Goal: Task Accomplishment & Management: Manage account settings

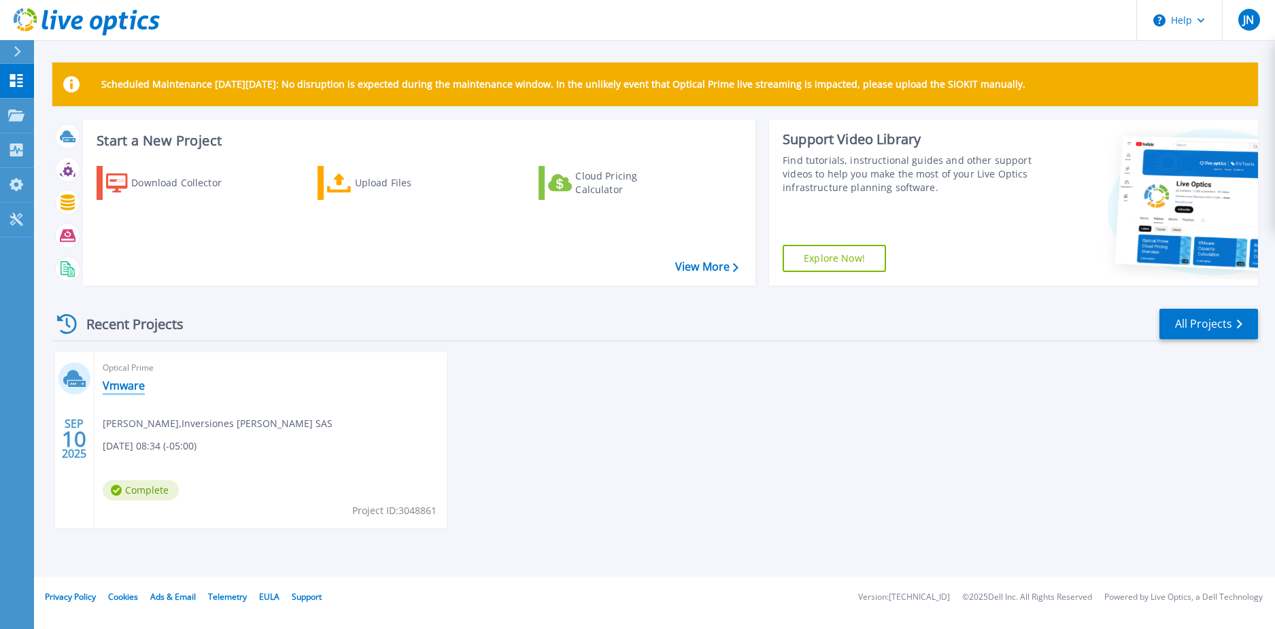
click at [112, 383] on link "Vmware" at bounding box center [124, 386] width 42 height 14
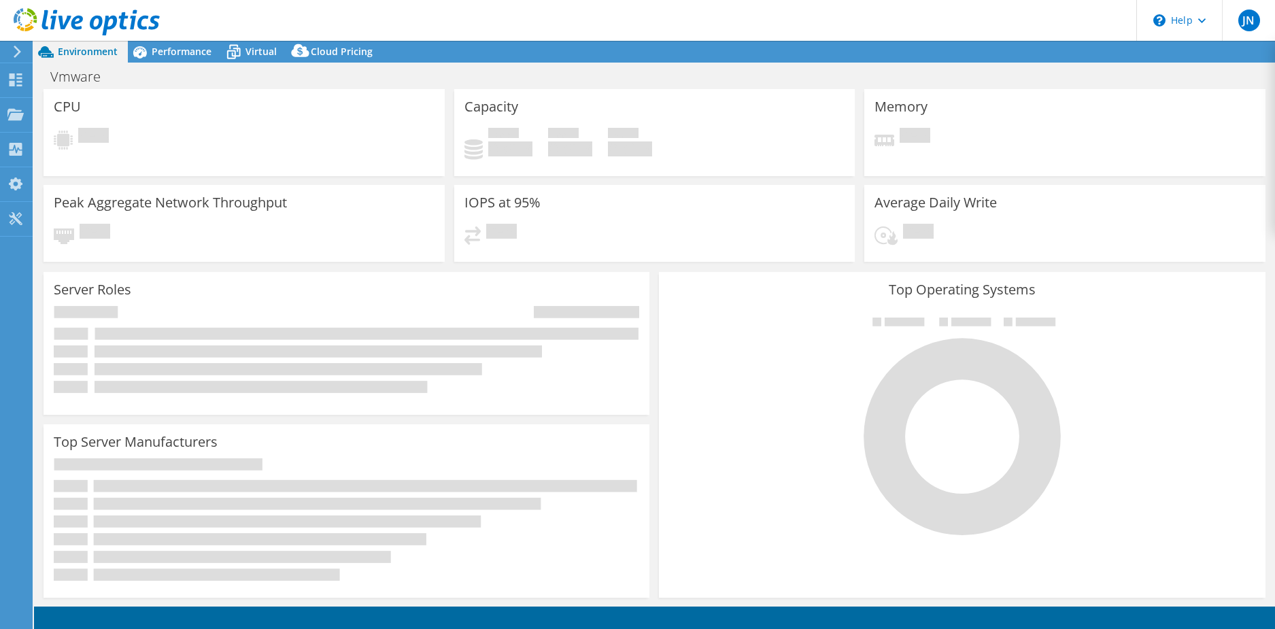
select select "USD"
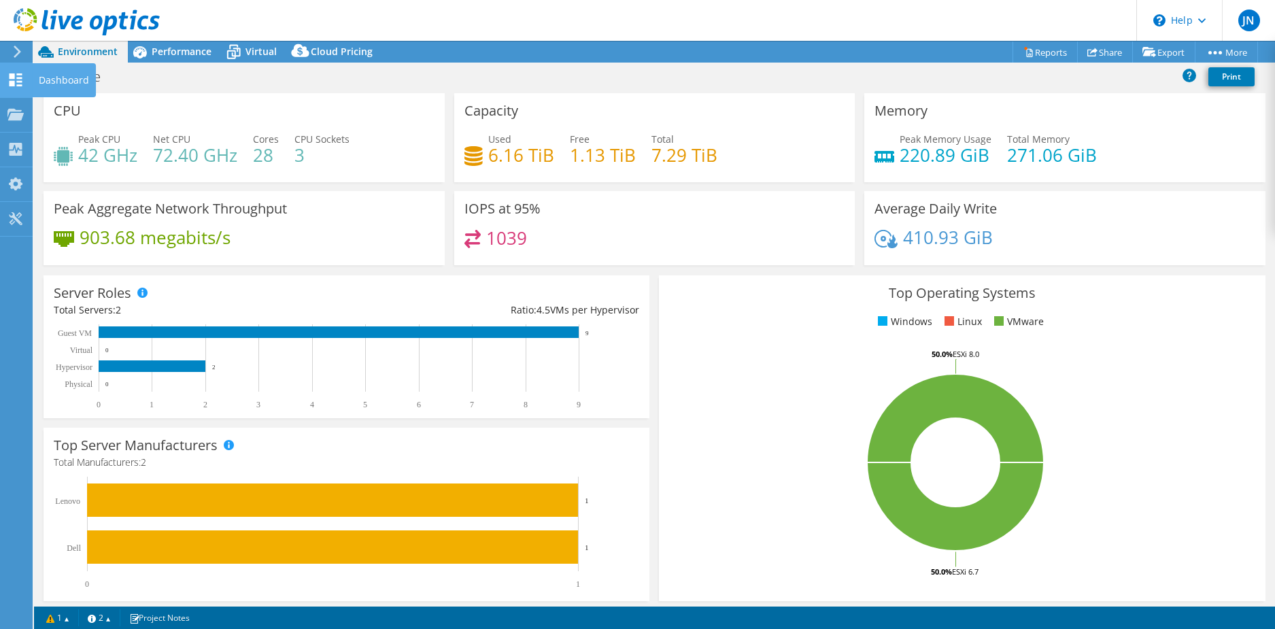
click at [15, 83] on icon at bounding box center [15, 79] width 16 height 13
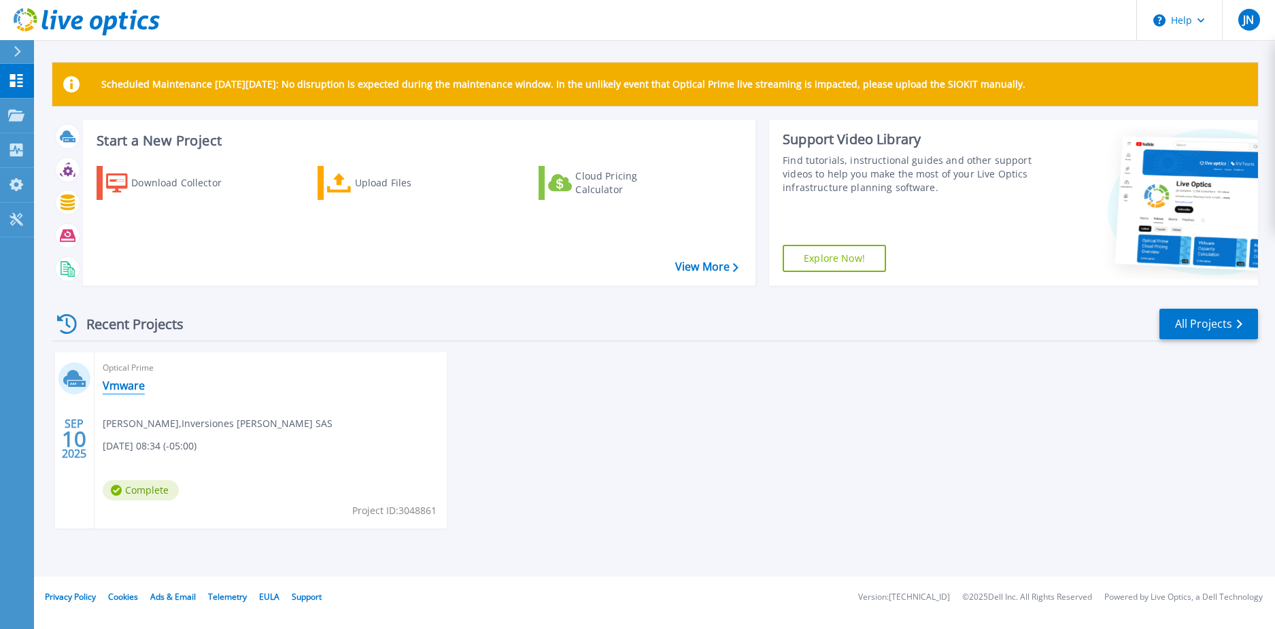
click at [129, 384] on link "Vmware" at bounding box center [124, 386] width 42 height 14
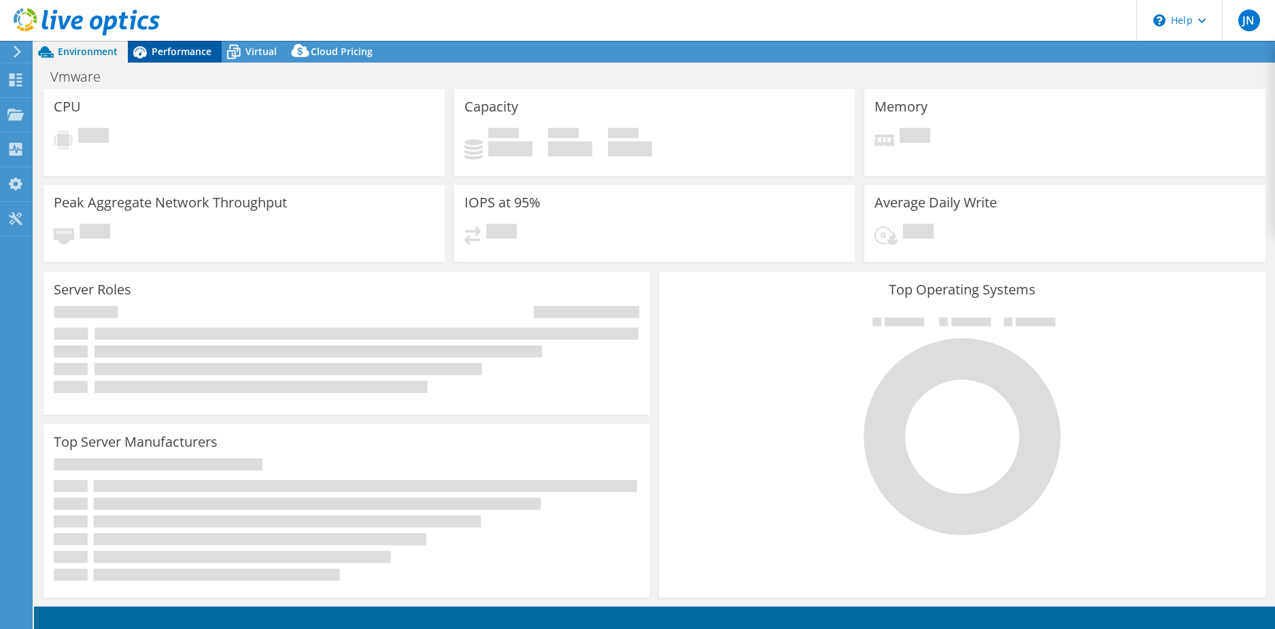
click at [170, 44] on div "Performance" at bounding box center [175, 52] width 94 height 22
select select "USD"
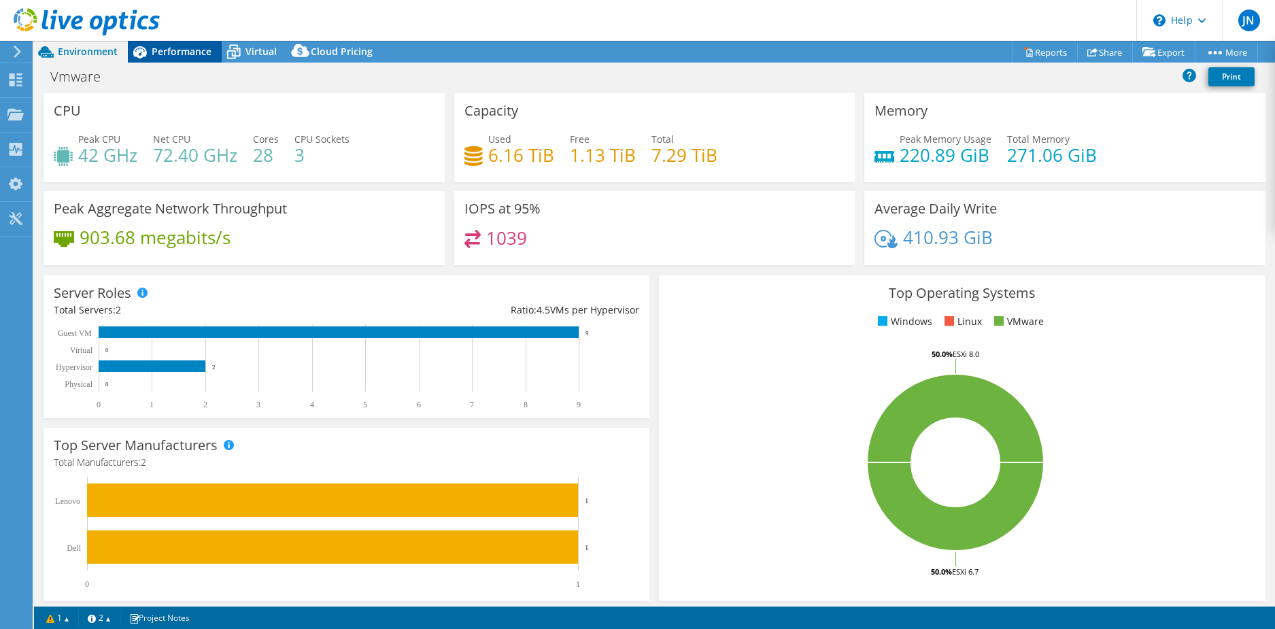
click at [198, 44] on div "Performance" at bounding box center [175, 52] width 94 height 22
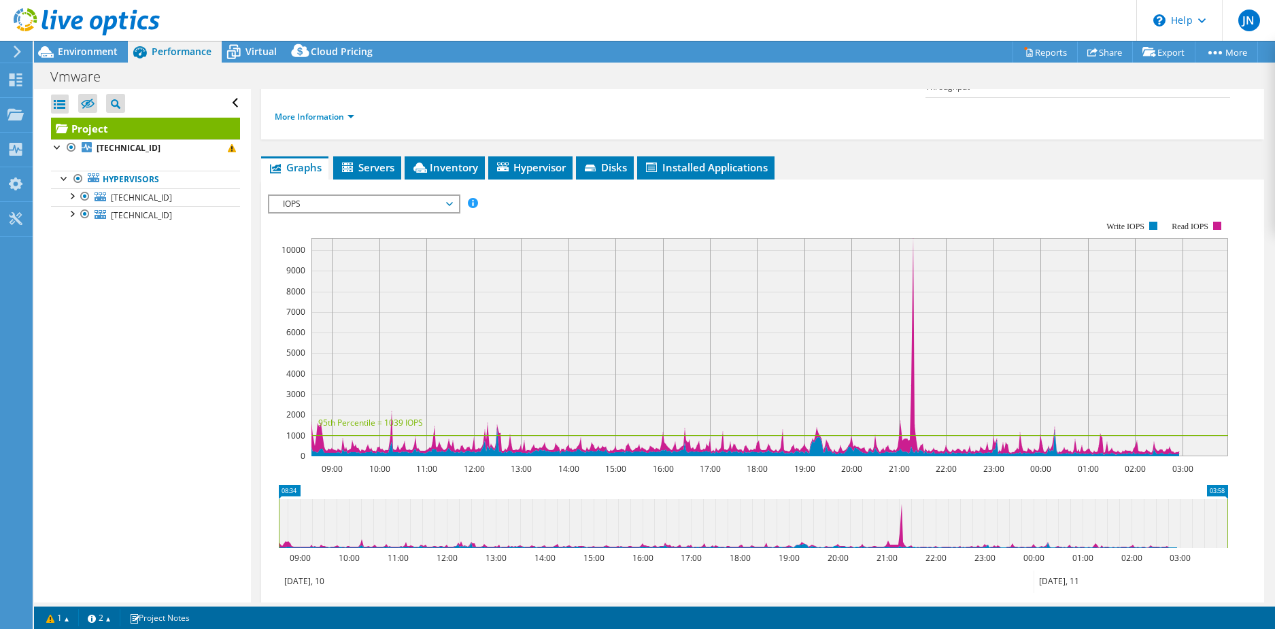
scroll to position [272, 0]
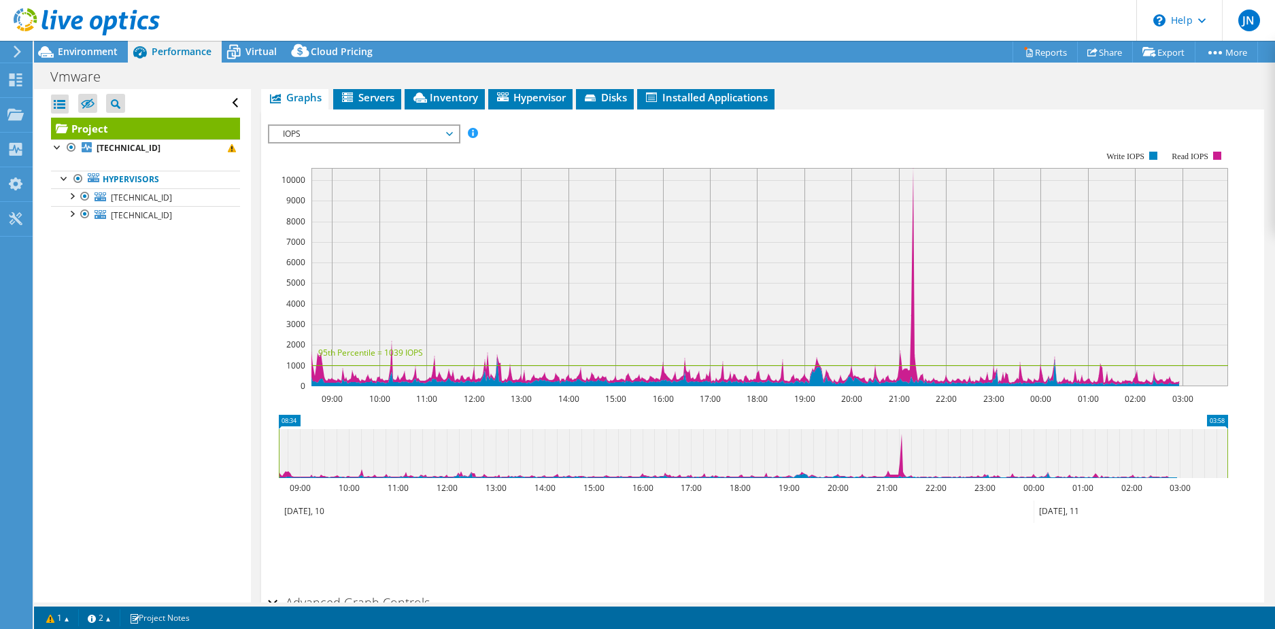
click at [401, 126] on span "IOPS" at bounding box center [363, 134] width 175 height 16
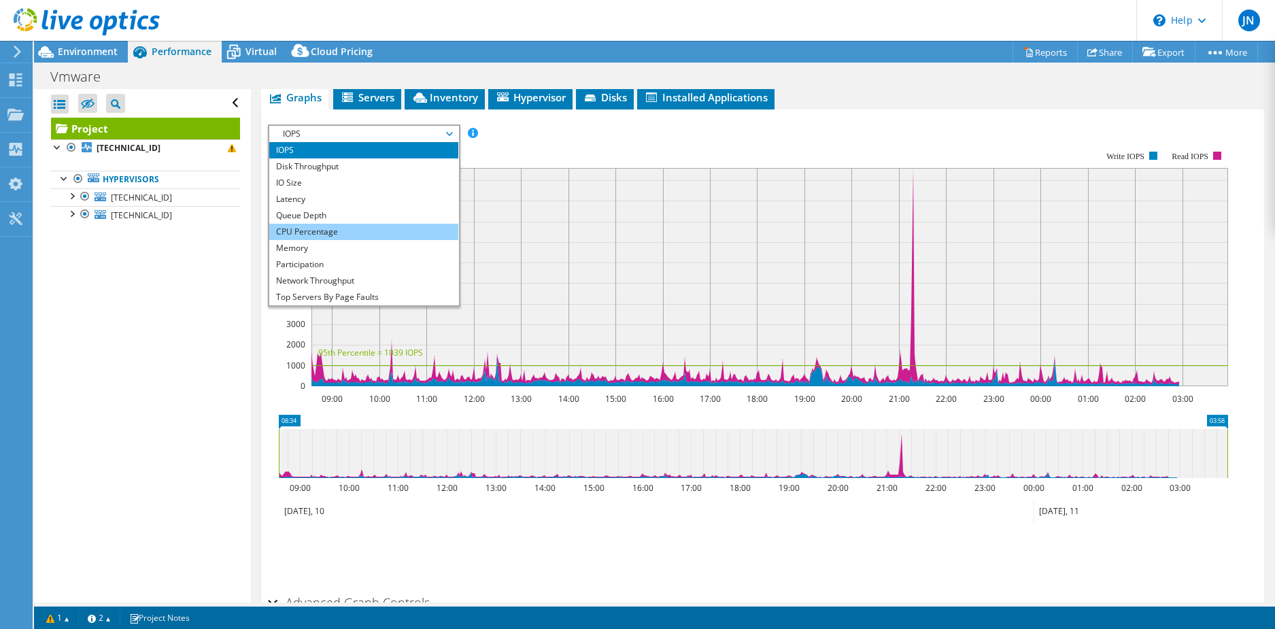
click at [345, 224] on li "CPU Percentage" at bounding box center [363, 232] width 188 height 16
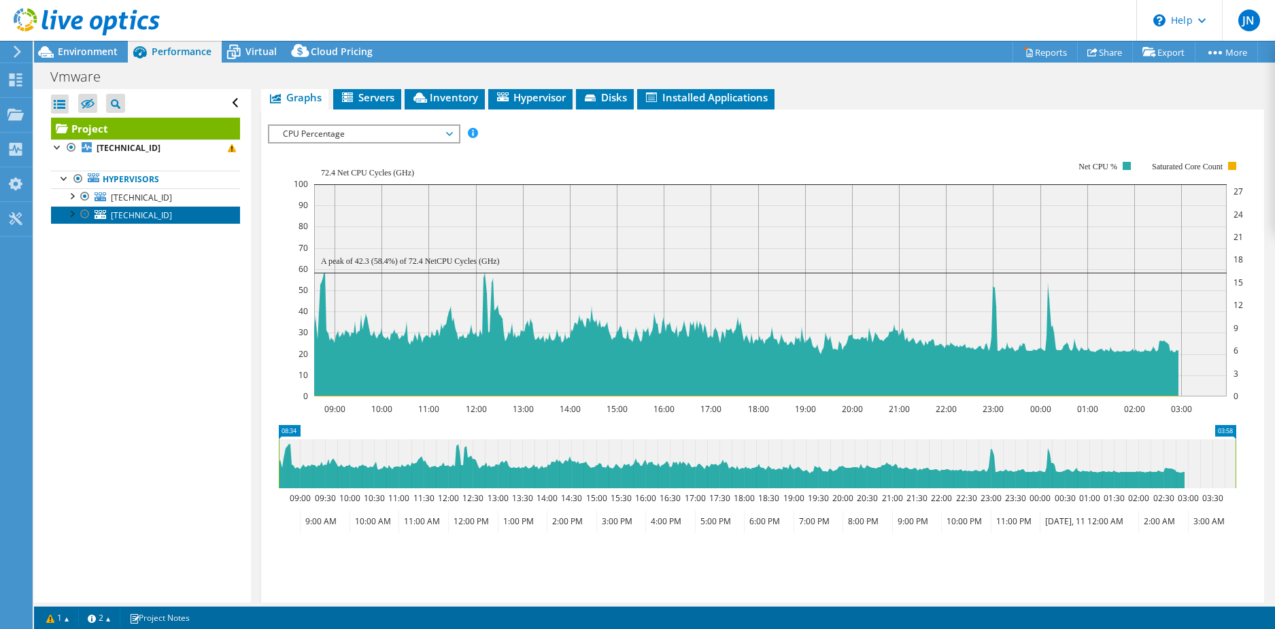
click at [135, 209] on span "[TECHNICAL_ID]" at bounding box center [141, 215] width 61 height 12
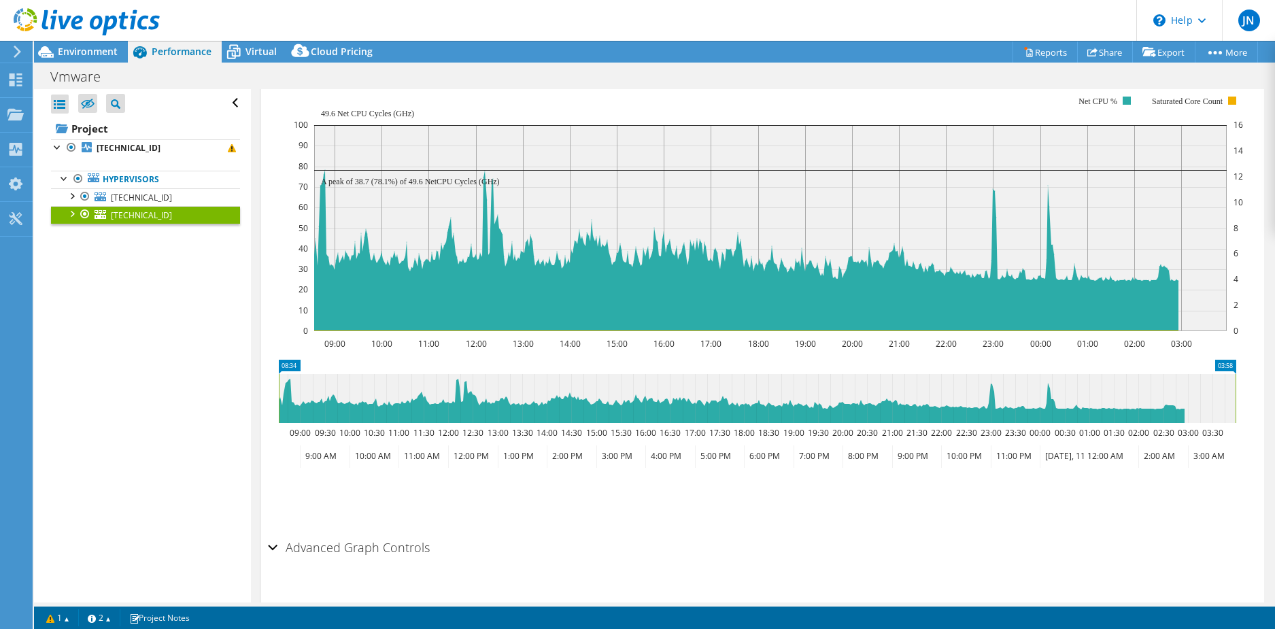
scroll to position [234, 0]
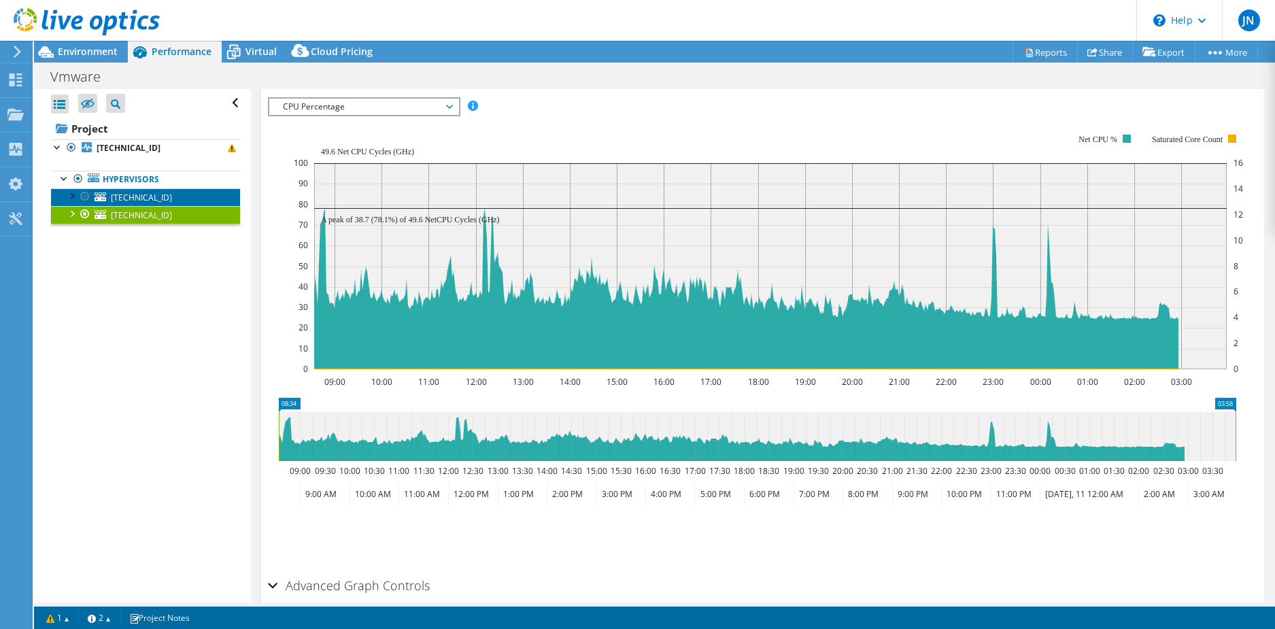
click at [186, 190] on link "[TECHNICAL_ID]" at bounding box center [145, 197] width 189 height 18
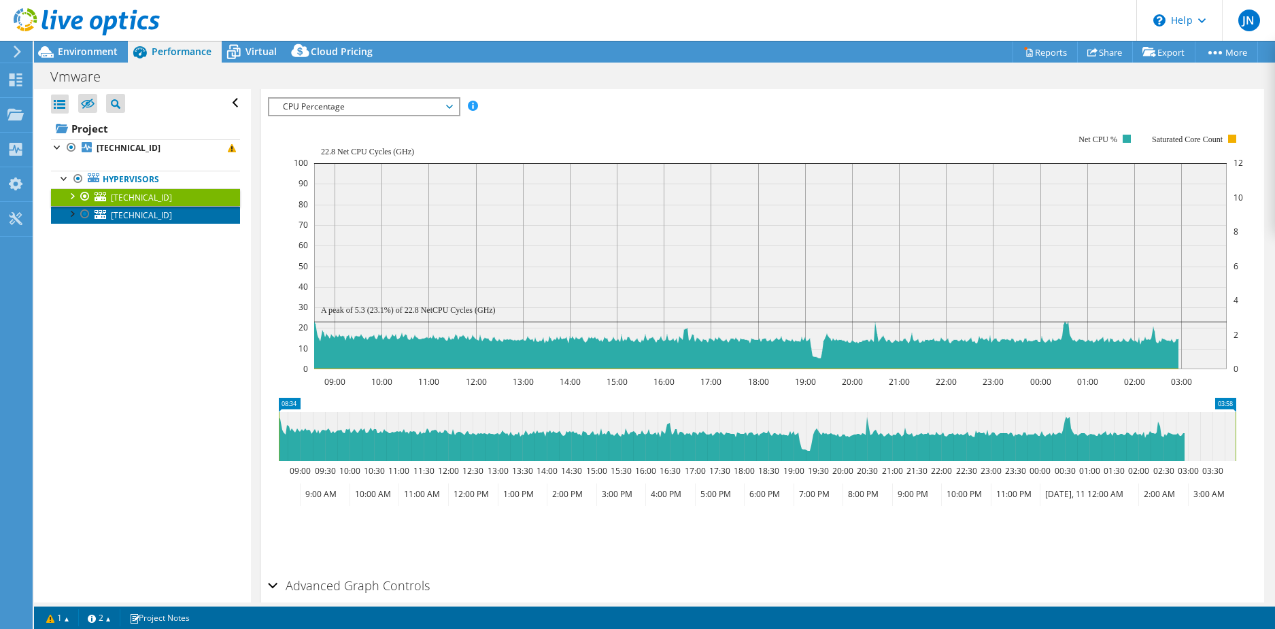
click at [168, 215] on link "[TECHNICAL_ID]" at bounding box center [145, 215] width 189 height 18
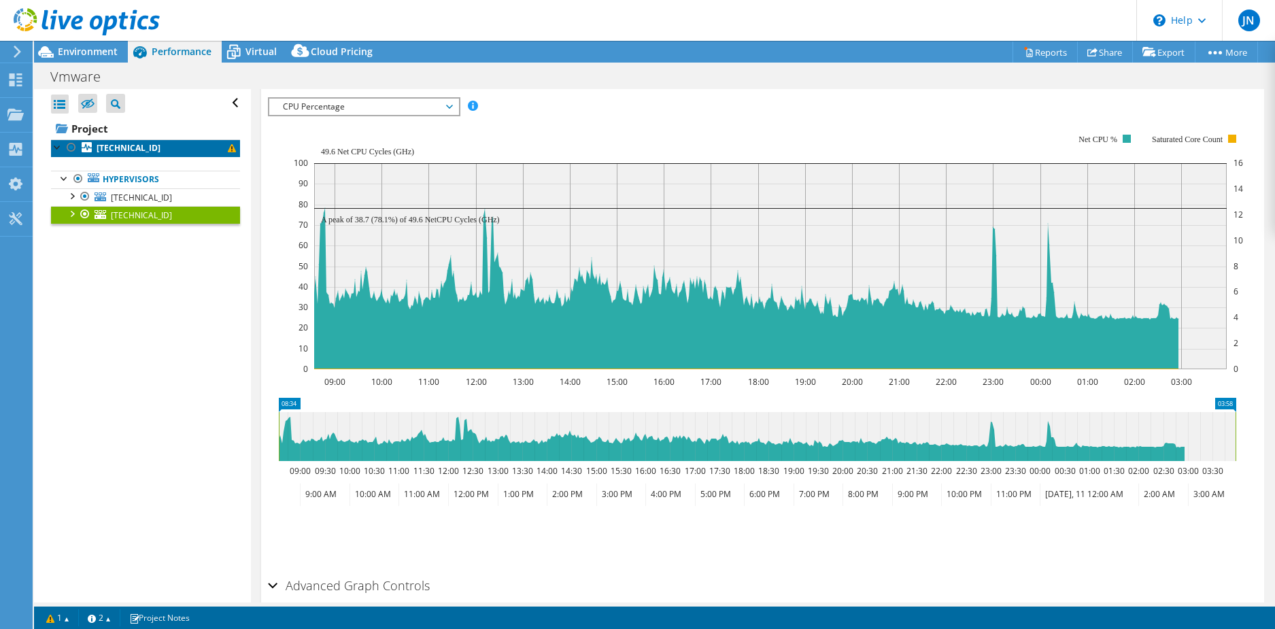
click at [131, 144] on b "[TECHNICAL_ID]" at bounding box center [129, 148] width 64 height 12
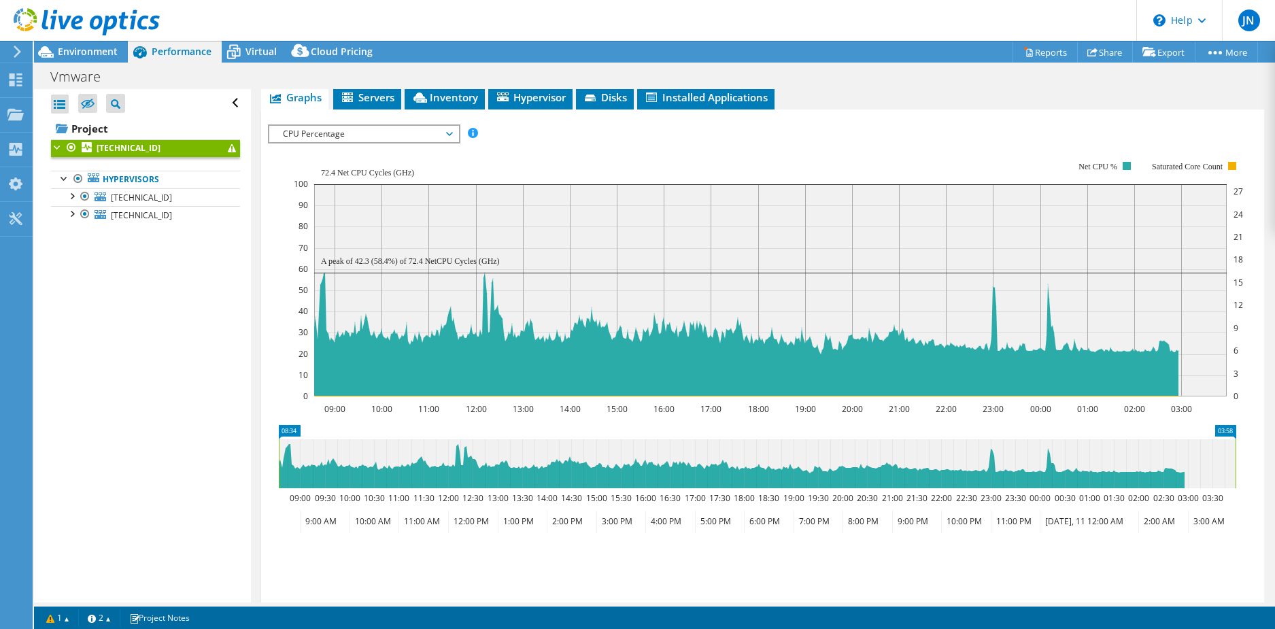
scroll to position [258, 0]
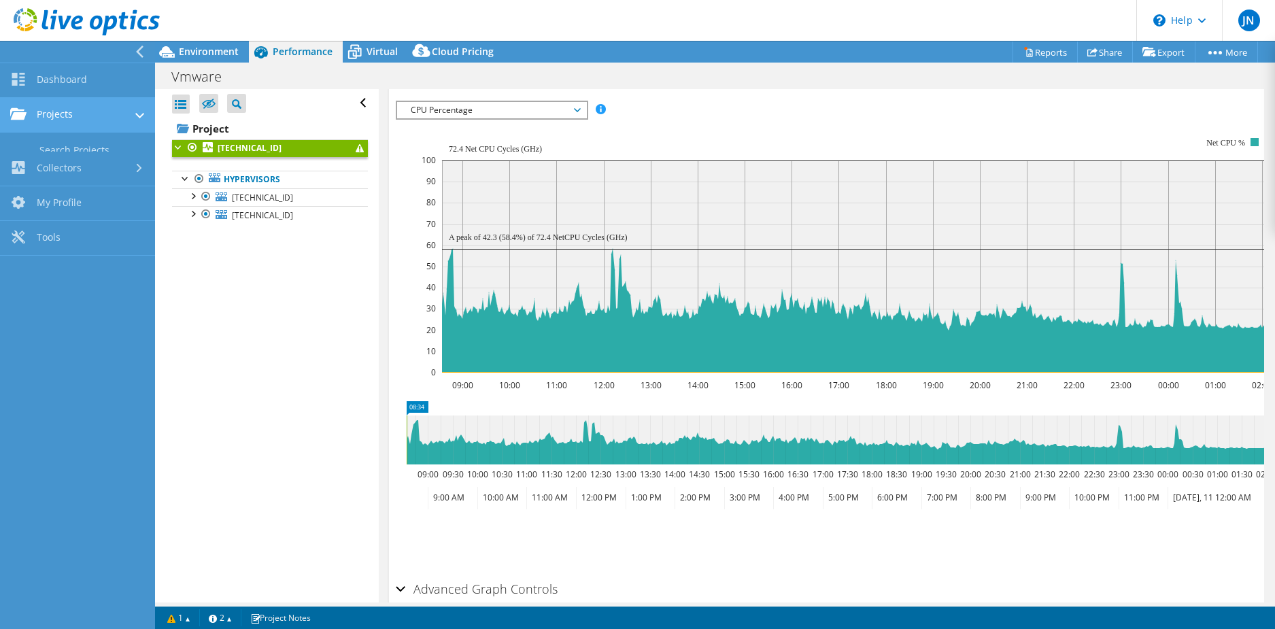
scroll to position [261, 0]
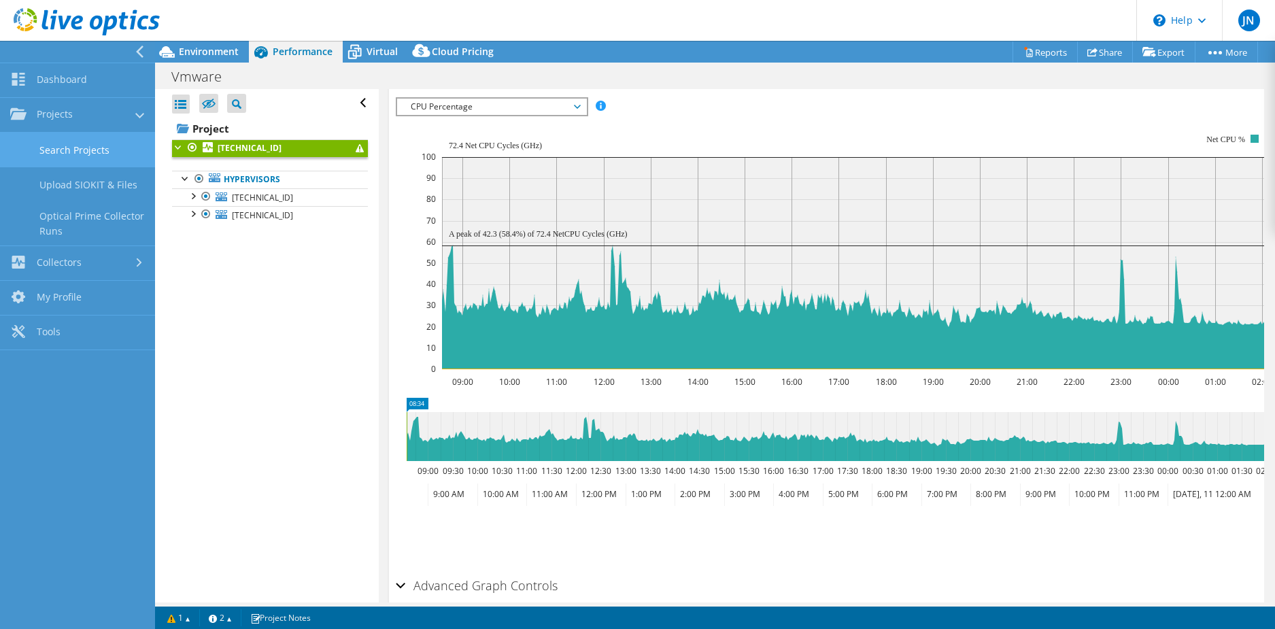
click at [86, 148] on link "Search Projects" at bounding box center [77, 150] width 155 height 35
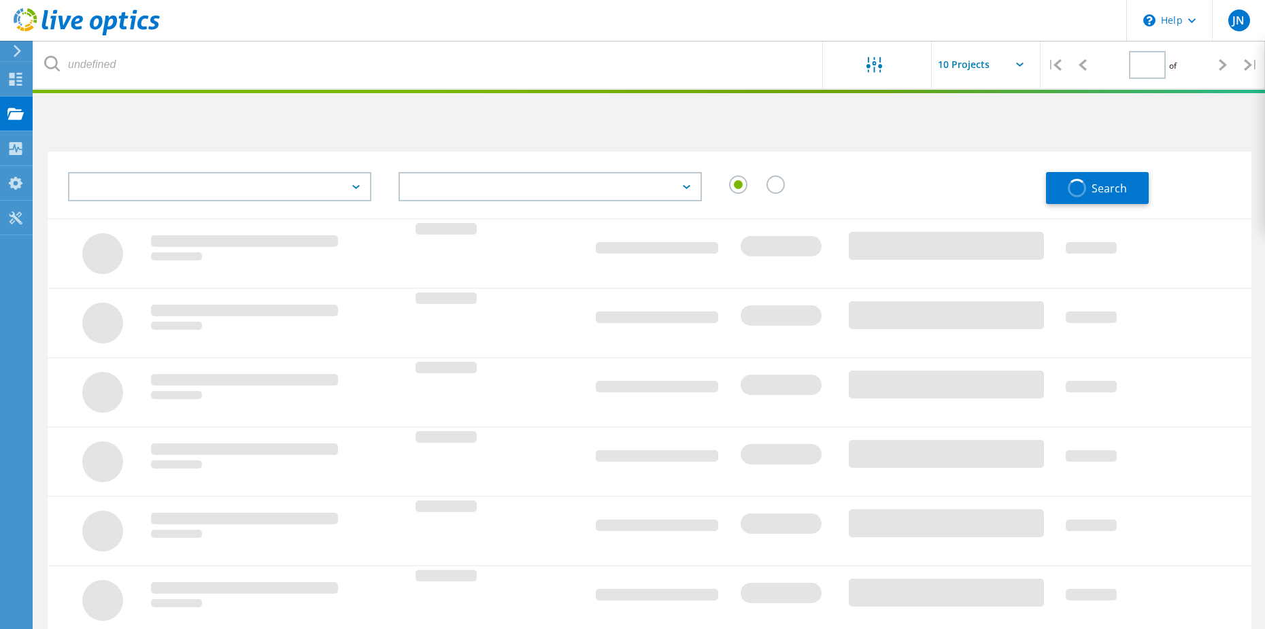
type input "1"
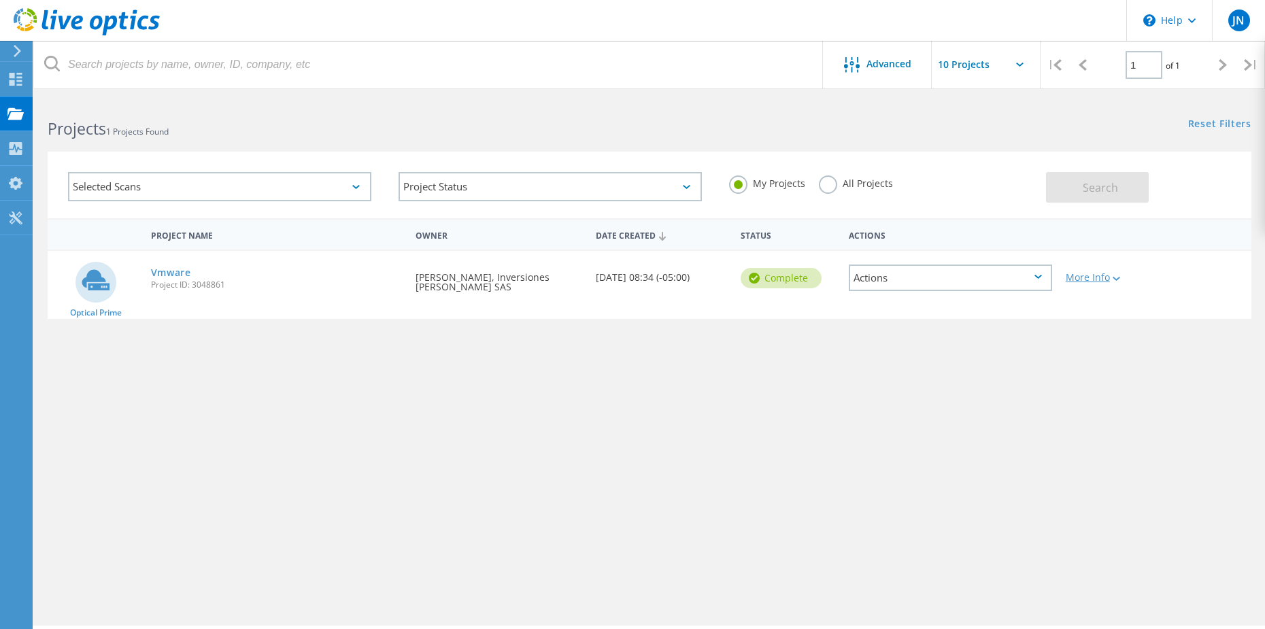
click at [1129, 280] on div "More Info" at bounding box center [1107, 278] width 83 height 10
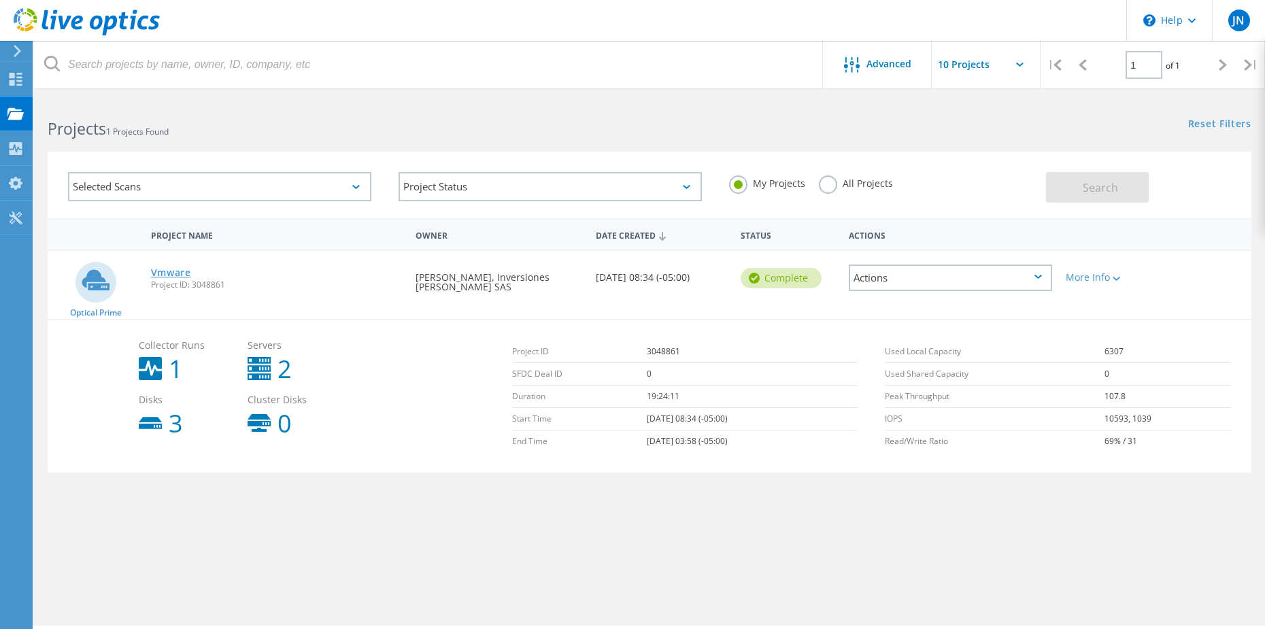
click at [171, 271] on link "Vmware" at bounding box center [171, 273] width 40 height 10
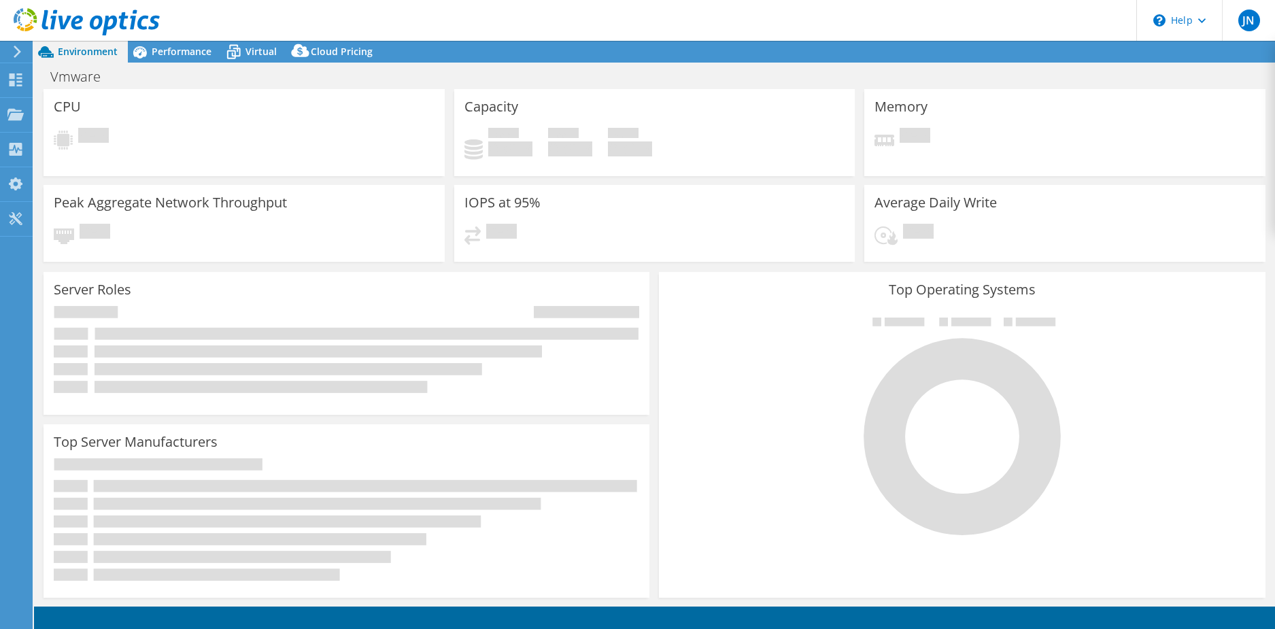
click at [1236, 99] on div "Memory Pending" at bounding box center [1064, 132] width 401 height 87
select select "USD"
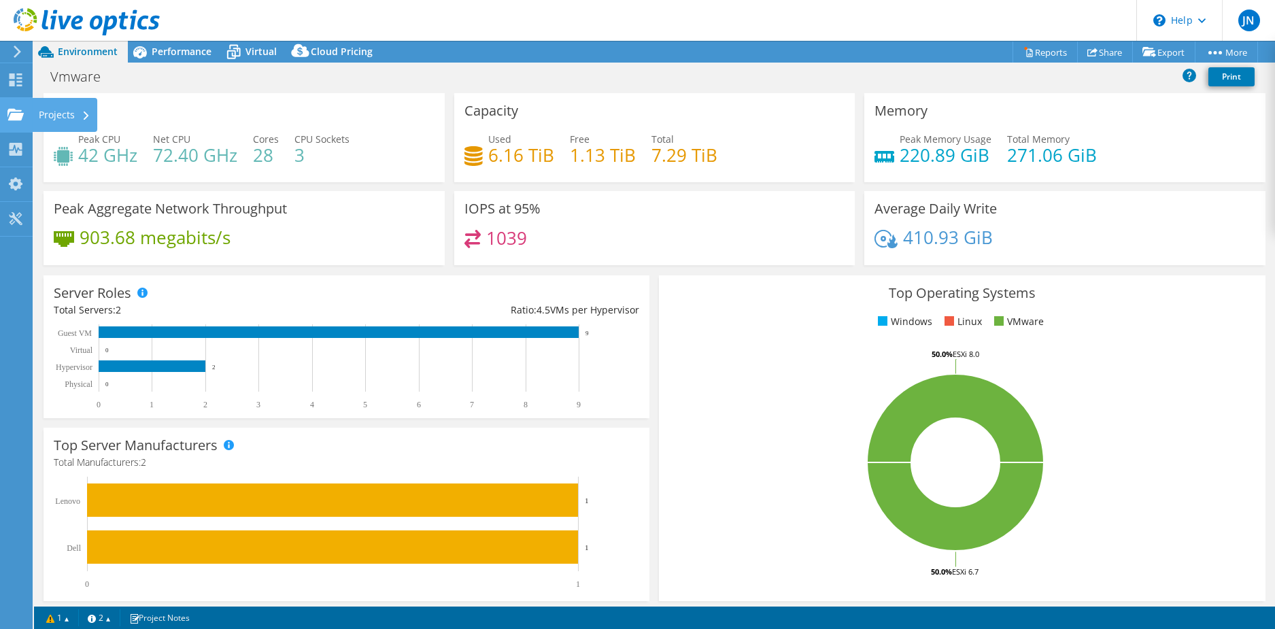
click at [17, 122] on div at bounding box center [15, 116] width 16 height 15
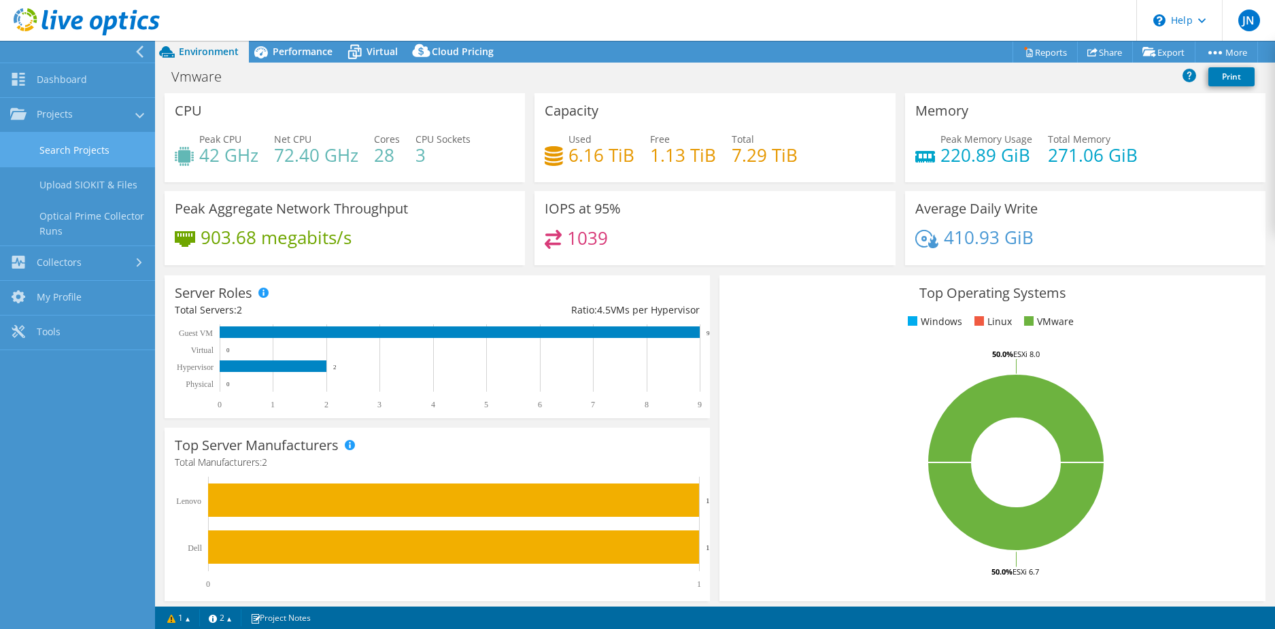
click at [84, 148] on link "Search Projects" at bounding box center [77, 150] width 155 height 35
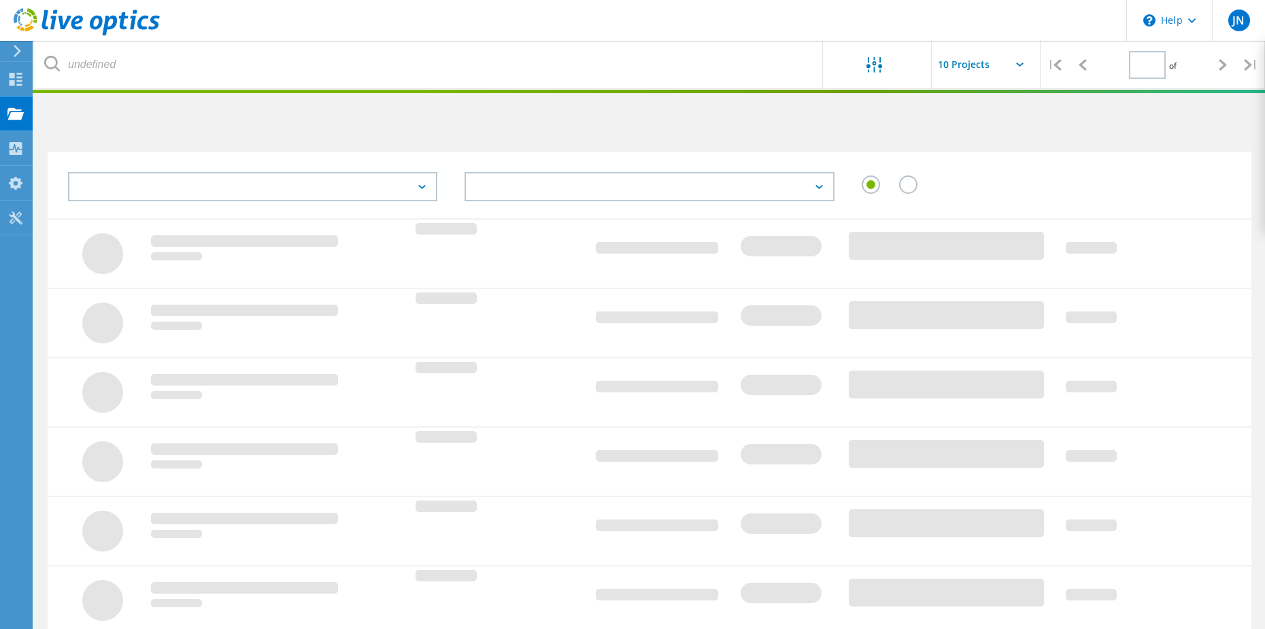
type input "1"
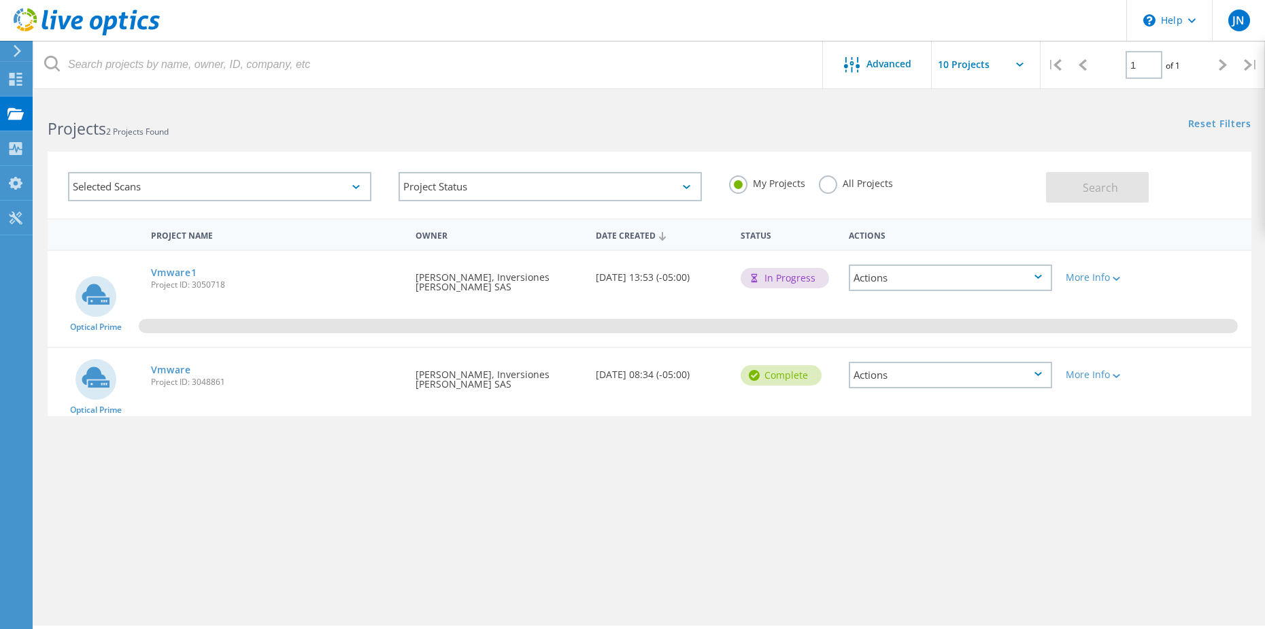
click at [962, 384] on div "Actions" at bounding box center [950, 375] width 203 height 27
click at [915, 403] on div "Delete" at bounding box center [950, 406] width 201 height 21
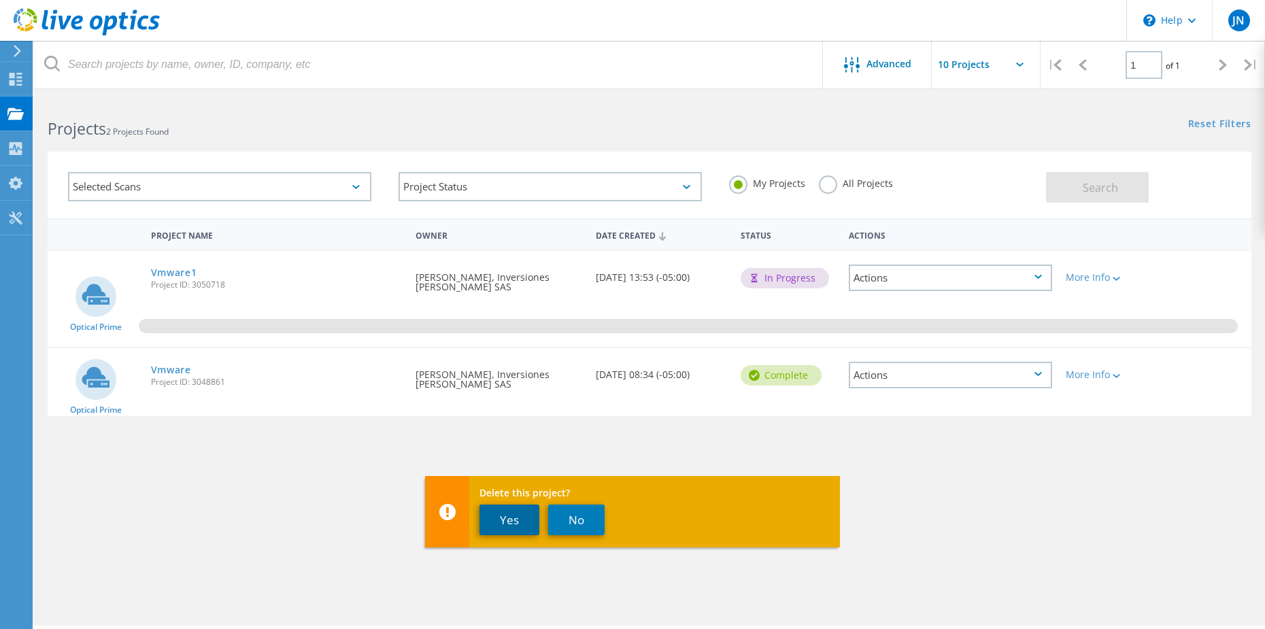
click at [511, 509] on button "Yes" at bounding box center [509, 520] width 60 height 31
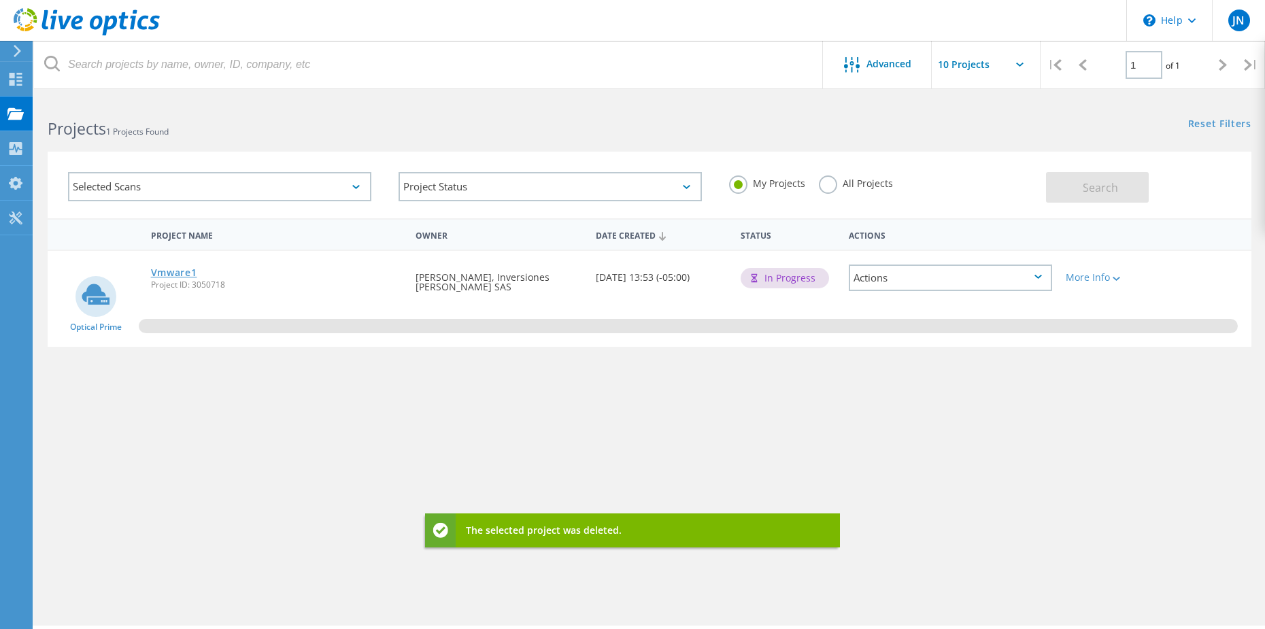
click at [183, 272] on link "Vmware1" at bounding box center [174, 273] width 46 height 10
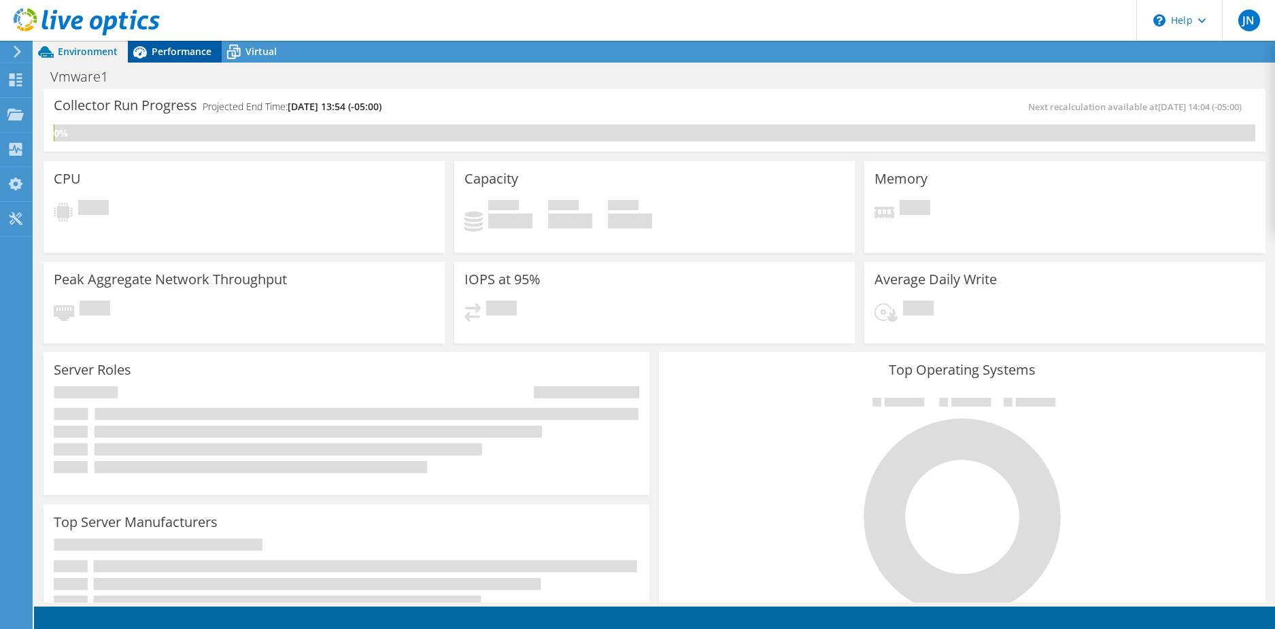
click at [175, 51] on span "Performance" at bounding box center [182, 51] width 60 height 13
